Goal: Task Accomplishment & Management: Manage account settings

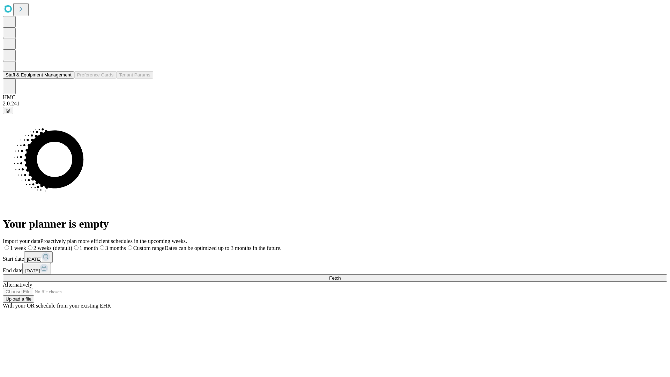
click at [65, 78] on button "Staff & Equipment Management" at bounding box center [39, 74] width 72 height 7
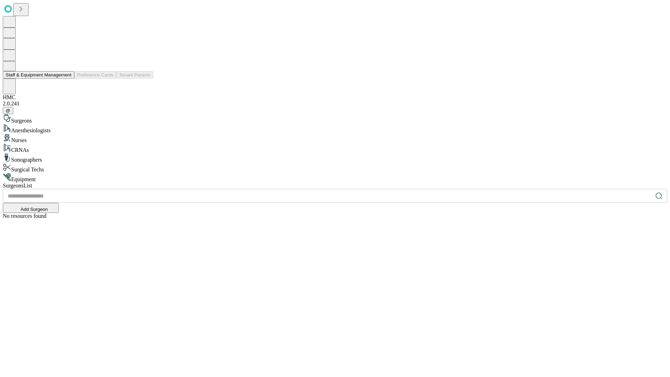
click at [67, 78] on button "Staff & Equipment Management" at bounding box center [39, 74] width 72 height 7
